Goal: Contribute content: Add original content to the website for others to see

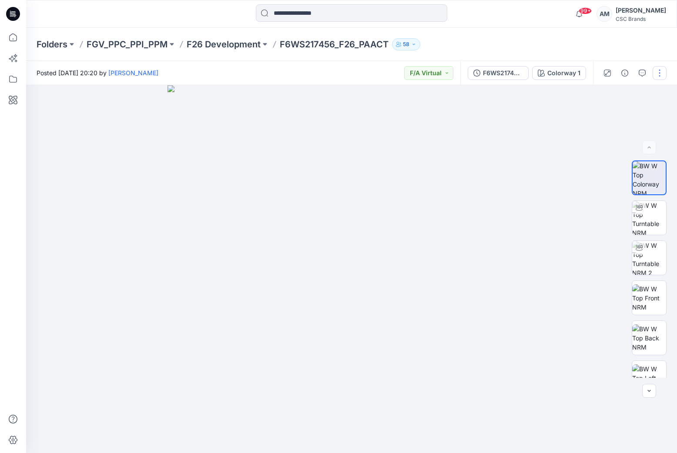
click at [660, 74] on button "button" at bounding box center [660, 73] width 14 height 14
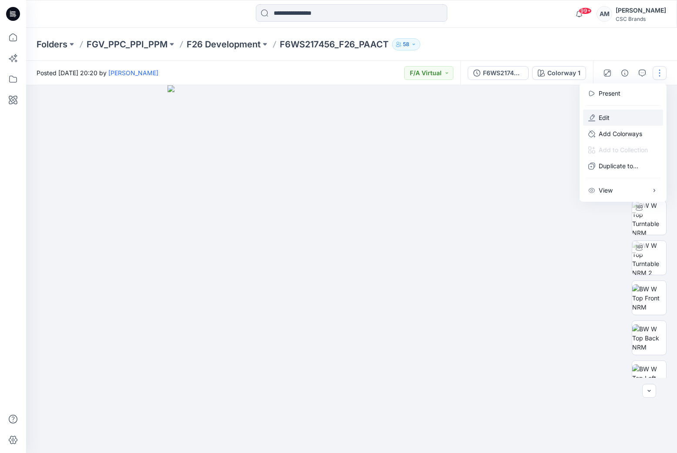
click at [617, 115] on button "Edit" at bounding box center [623, 118] width 80 height 16
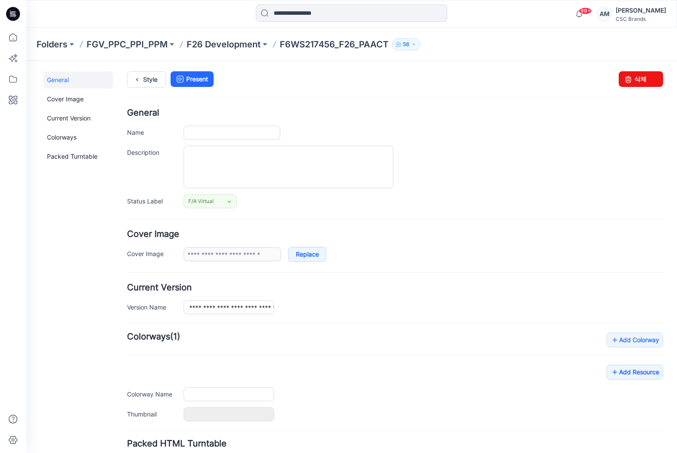
type input "**********"
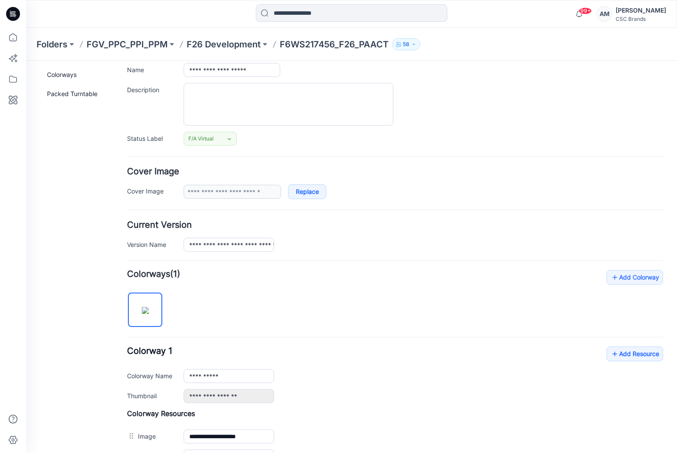
scroll to position [174, 0]
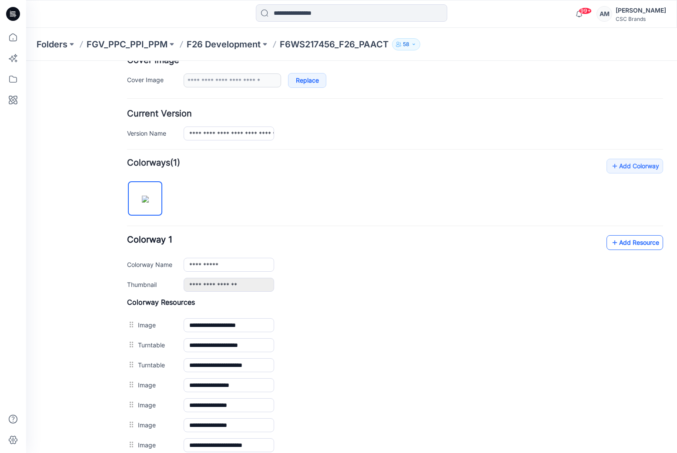
click at [626, 240] on link "Add Resource" at bounding box center [634, 242] width 57 height 15
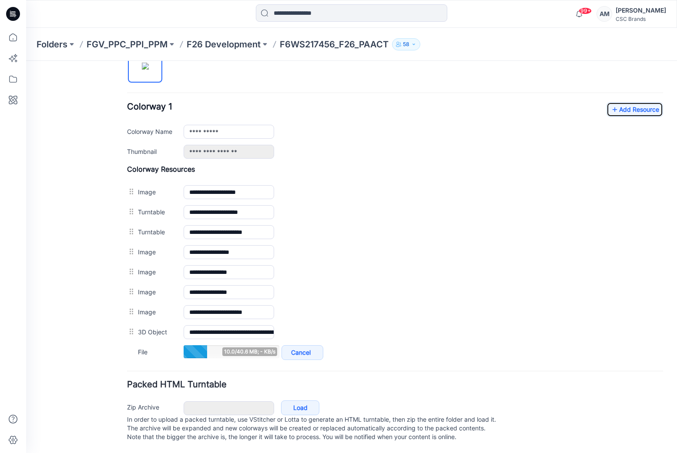
scroll to position [311, 0]
